Goal: Navigation & Orientation: Find specific page/section

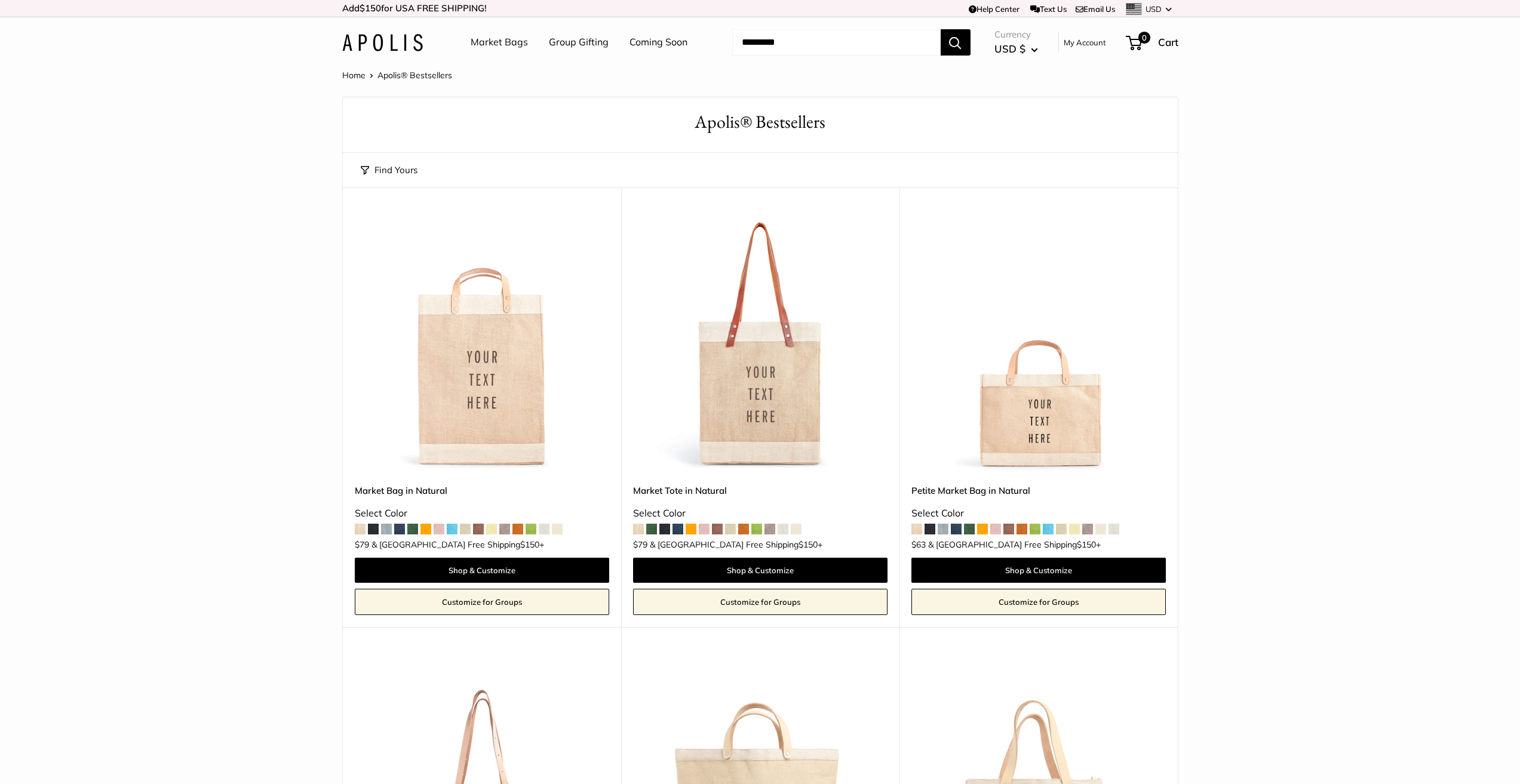
click at [391, 35] on img at bounding box center [382, 43] width 80 height 17
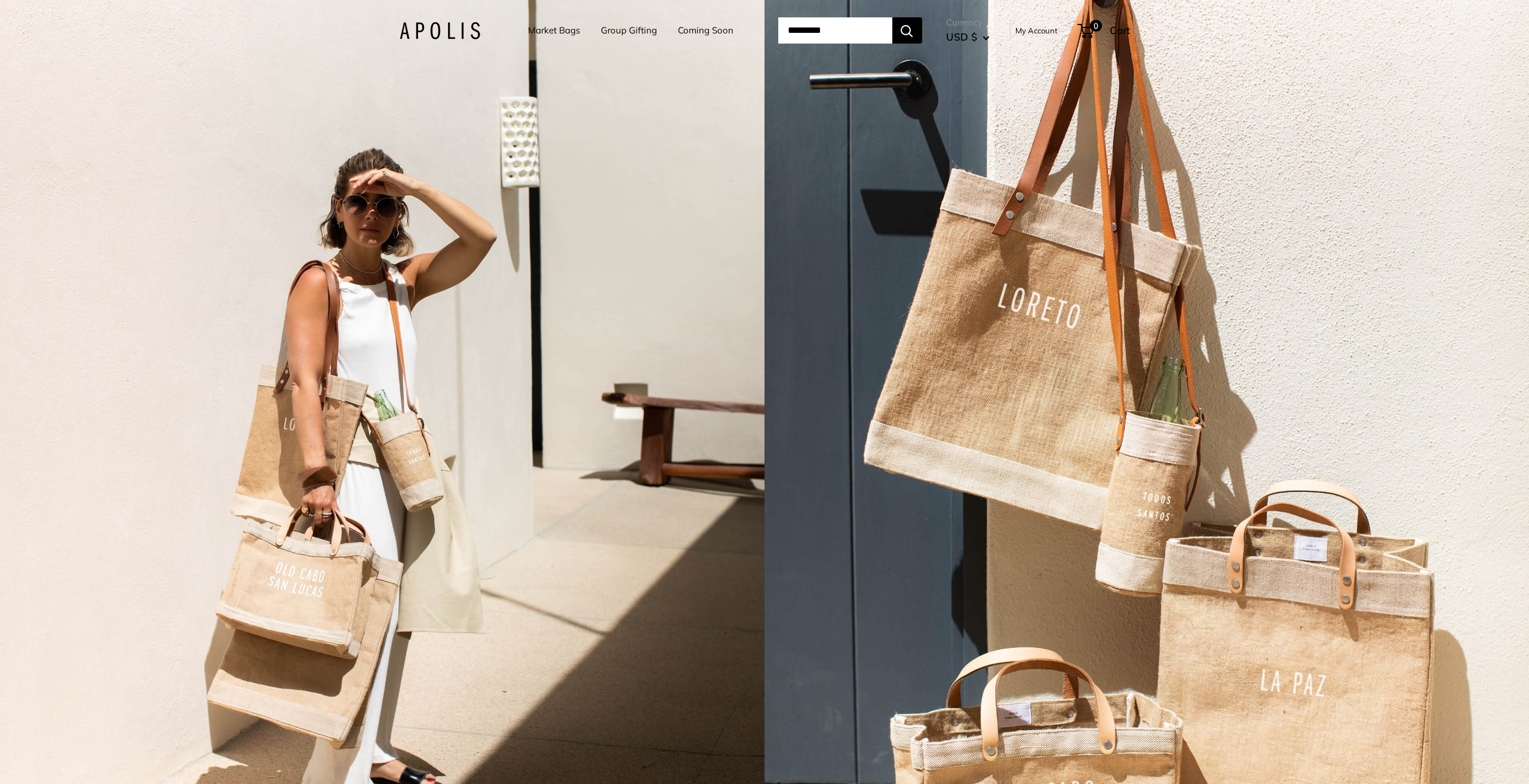
click at [685, 32] on link "Coming Soon" at bounding box center [706, 31] width 56 height 17
